Goal: Task Accomplishment & Management: Manage account settings

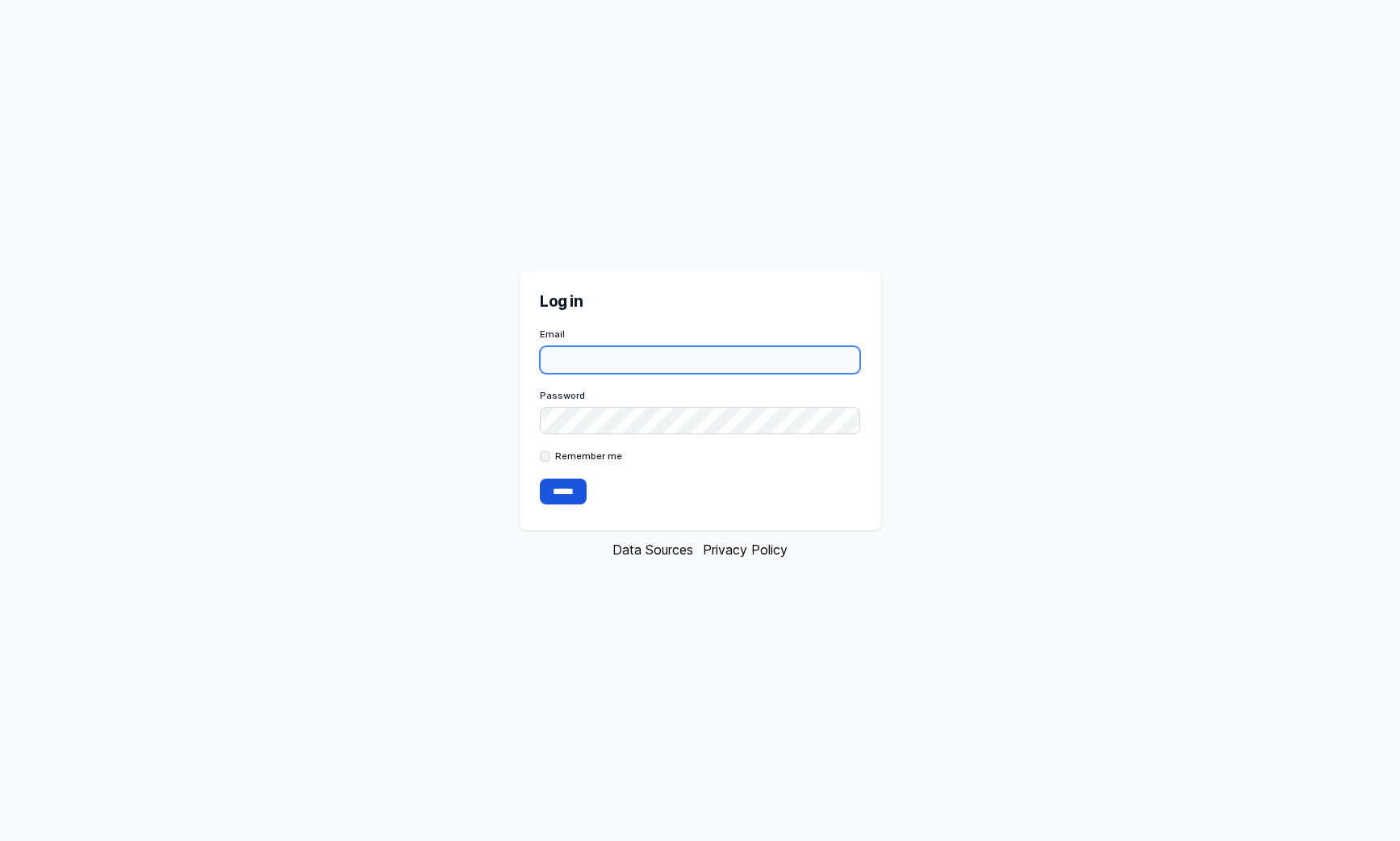
type input "**********"
click at [556, 479] on input "******" at bounding box center [563, 492] width 46 height 26
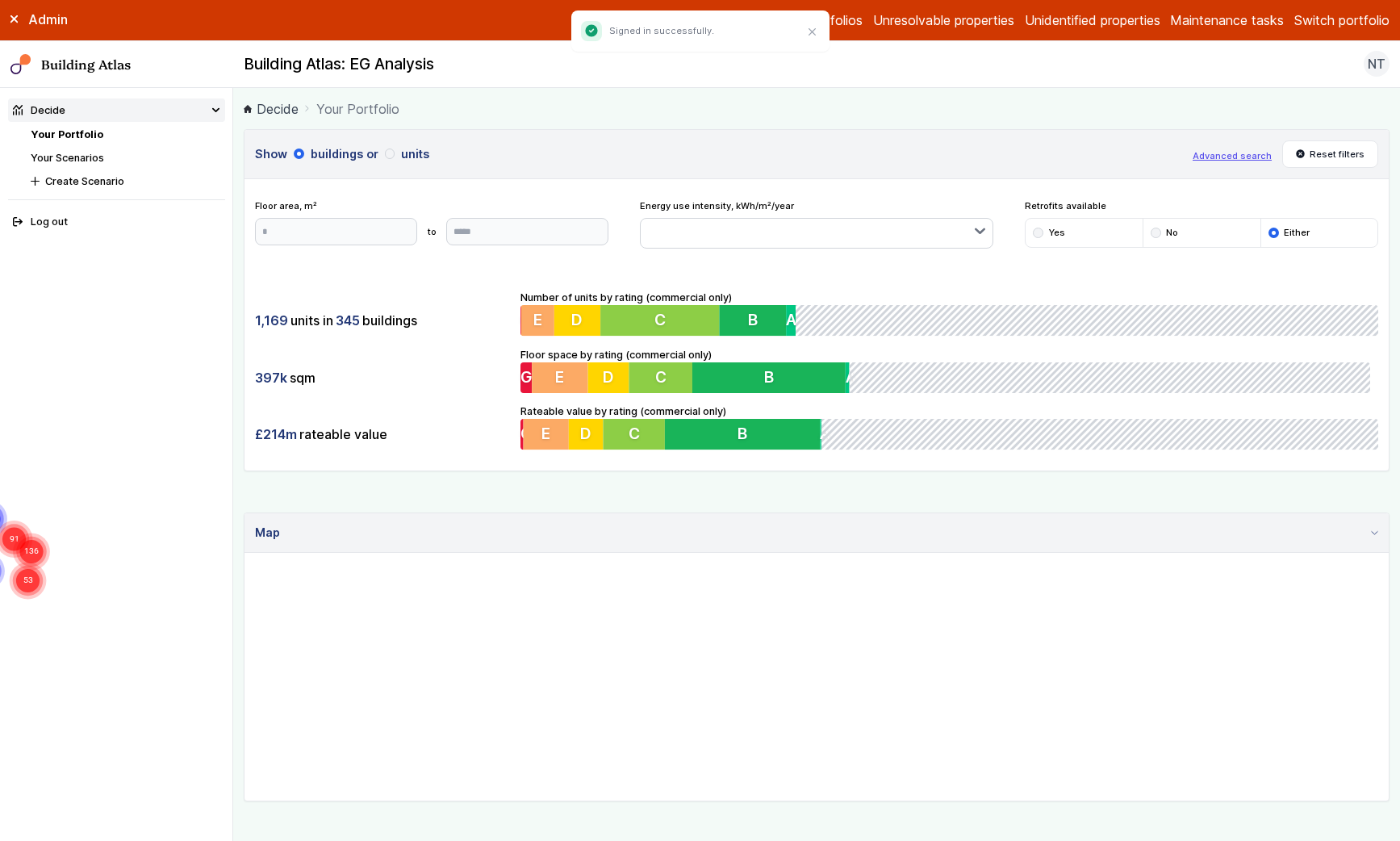
click at [1342, 21] on button "Switch portfolio" at bounding box center [1341, 20] width 95 height 19
click at [0, 0] on button "PwC - demo portfolio" at bounding box center [0, 0] width 0 height 0
